Goal: Task Accomplishment & Management: Use online tool/utility

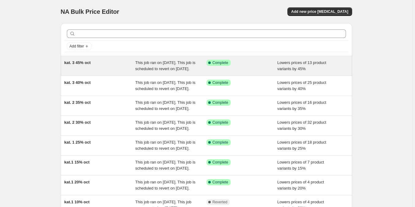
click at [248, 72] on div "Success Complete Complete" at bounding box center [241, 66] width 71 height 12
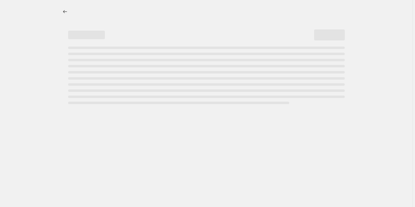
select select "percentage"
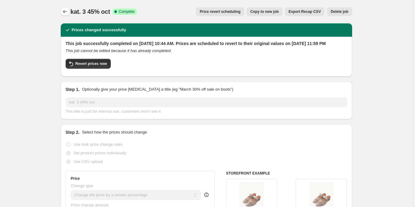
click at [63, 10] on button "Price change jobs" at bounding box center [65, 11] width 9 height 9
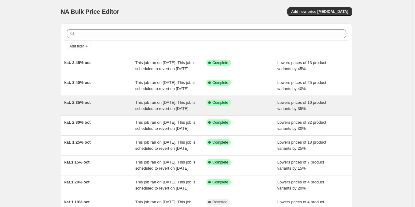
click at [184, 112] on div "This job ran on [DATE]. This job is scheduled to revert on [DATE]." at bounding box center [170, 106] width 71 height 12
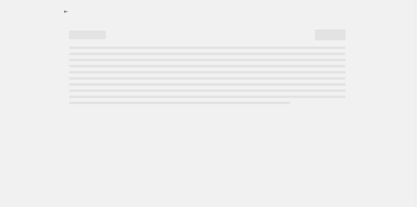
select select "percentage"
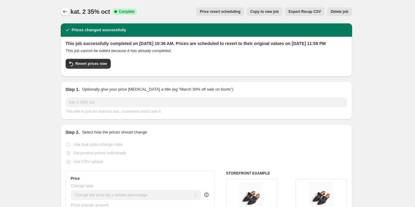
click at [62, 11] on button "Price change jobs" at bounding box center [65, 11] width 9 height 9
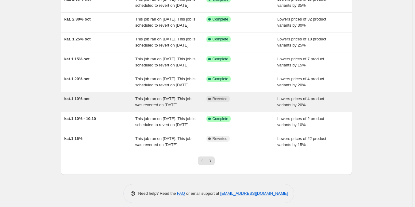
scroll to position [92, 0]
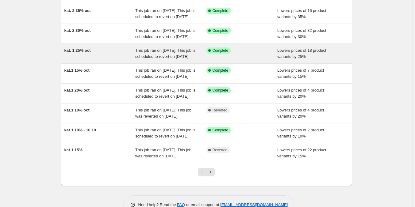
click at [158, 59] on span "This job ran on [DATE]. This job is scheduled to revert on [DATE]." at bounding box center [165, 53] width 60 height 11
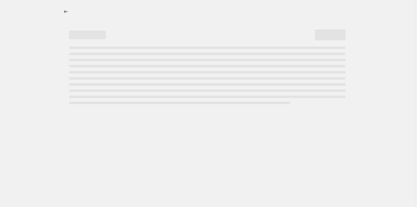
select select "percentage"
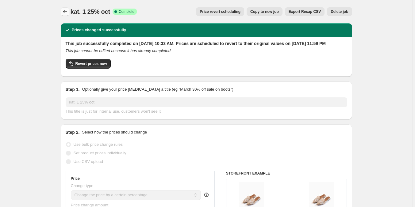
click at [66, 12] on icon "Price change jobs" at bounding box center [65, 12] width 6 height 6
